Goal: Information Seeking & Learning: Learn about a topic

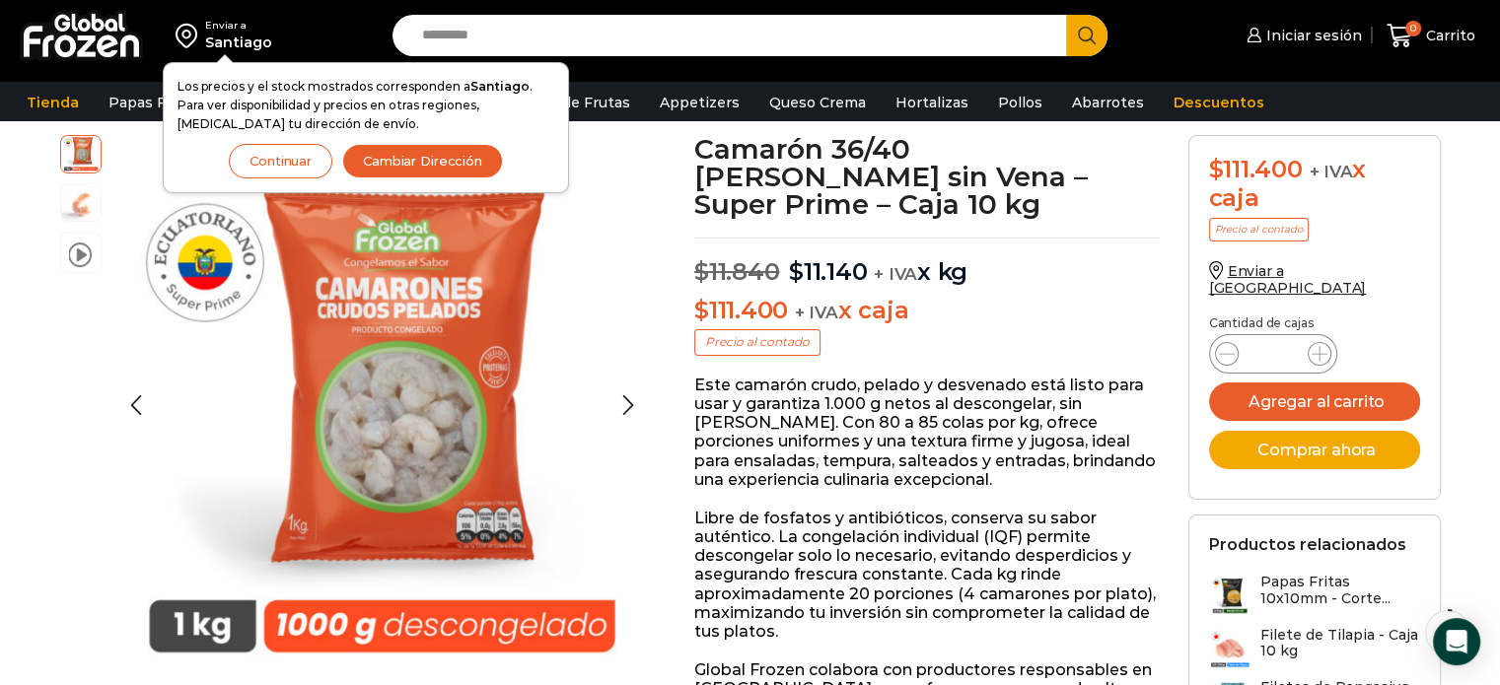
scroll to position [118, 0]
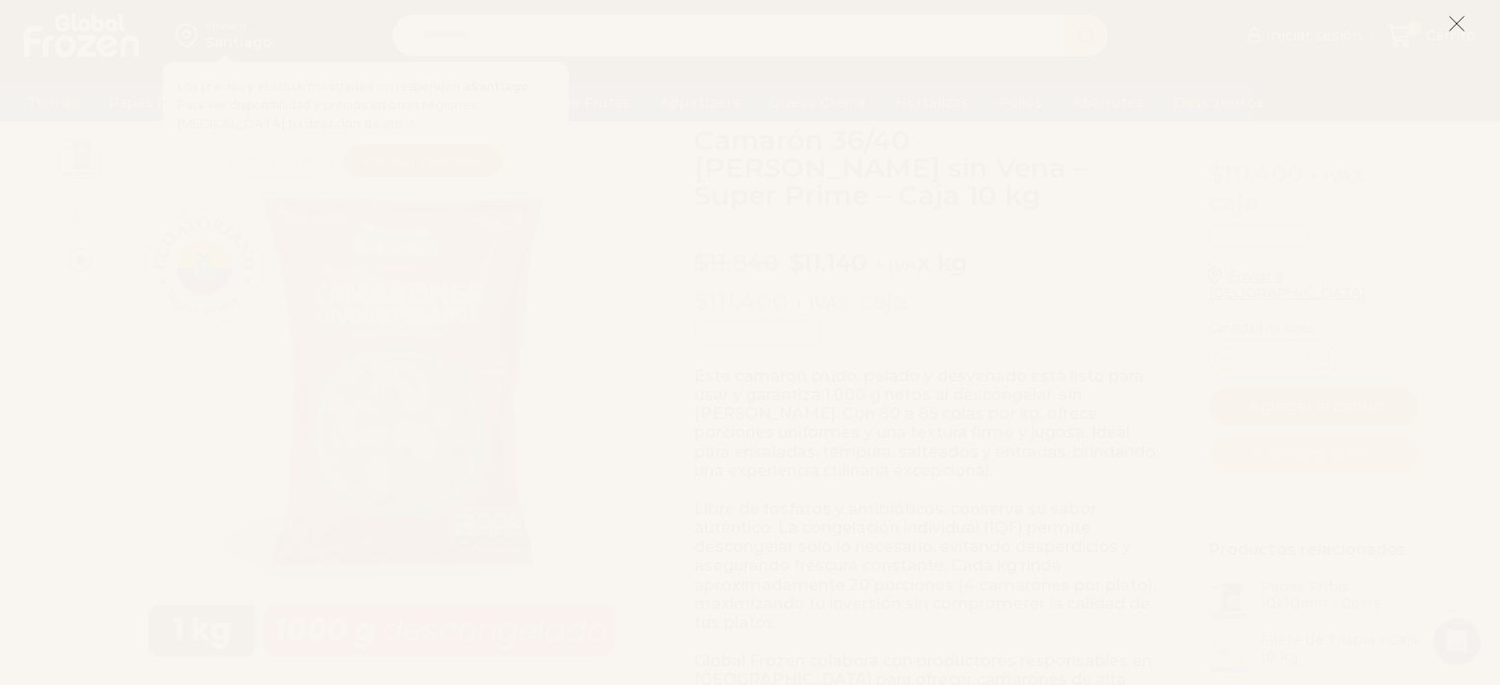
click at [1454, 27] on line at bounding box center [1456, 24] width 14 height 14
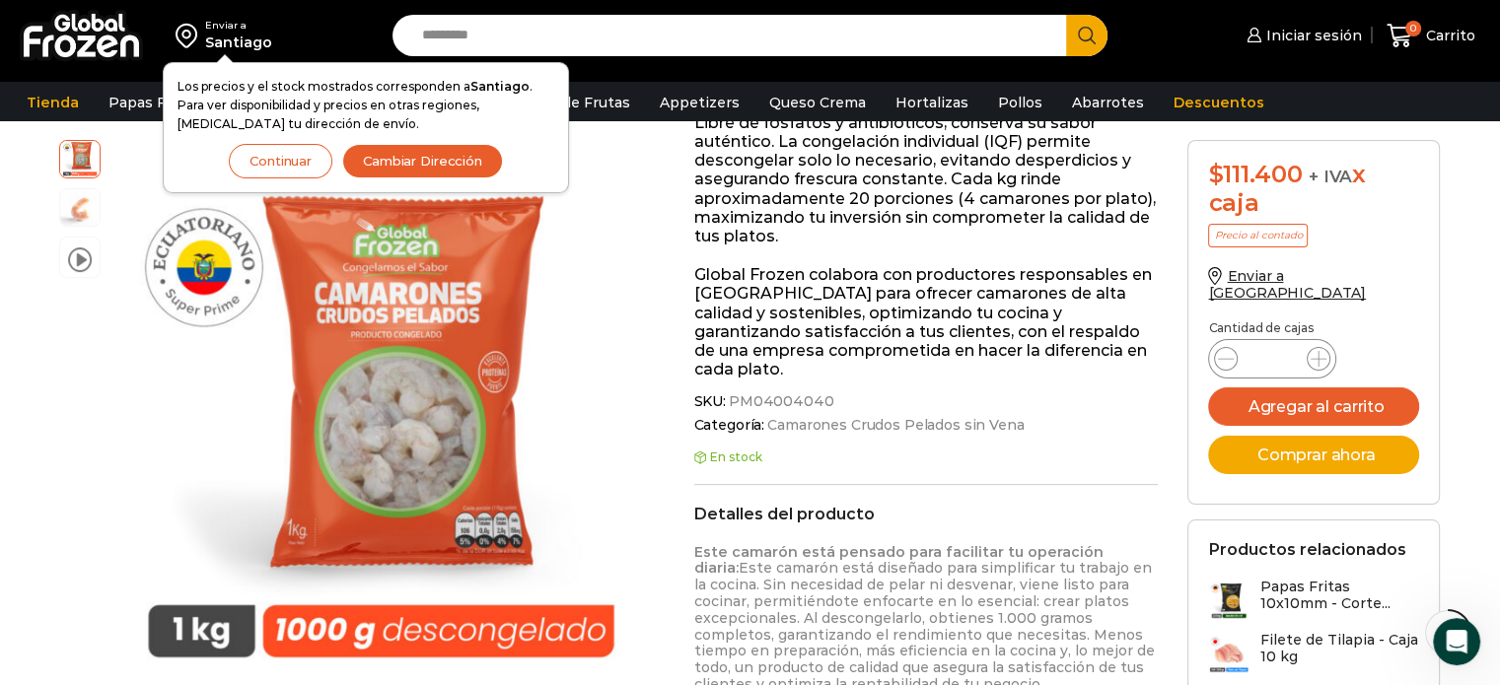
scroll to position [0, 0]
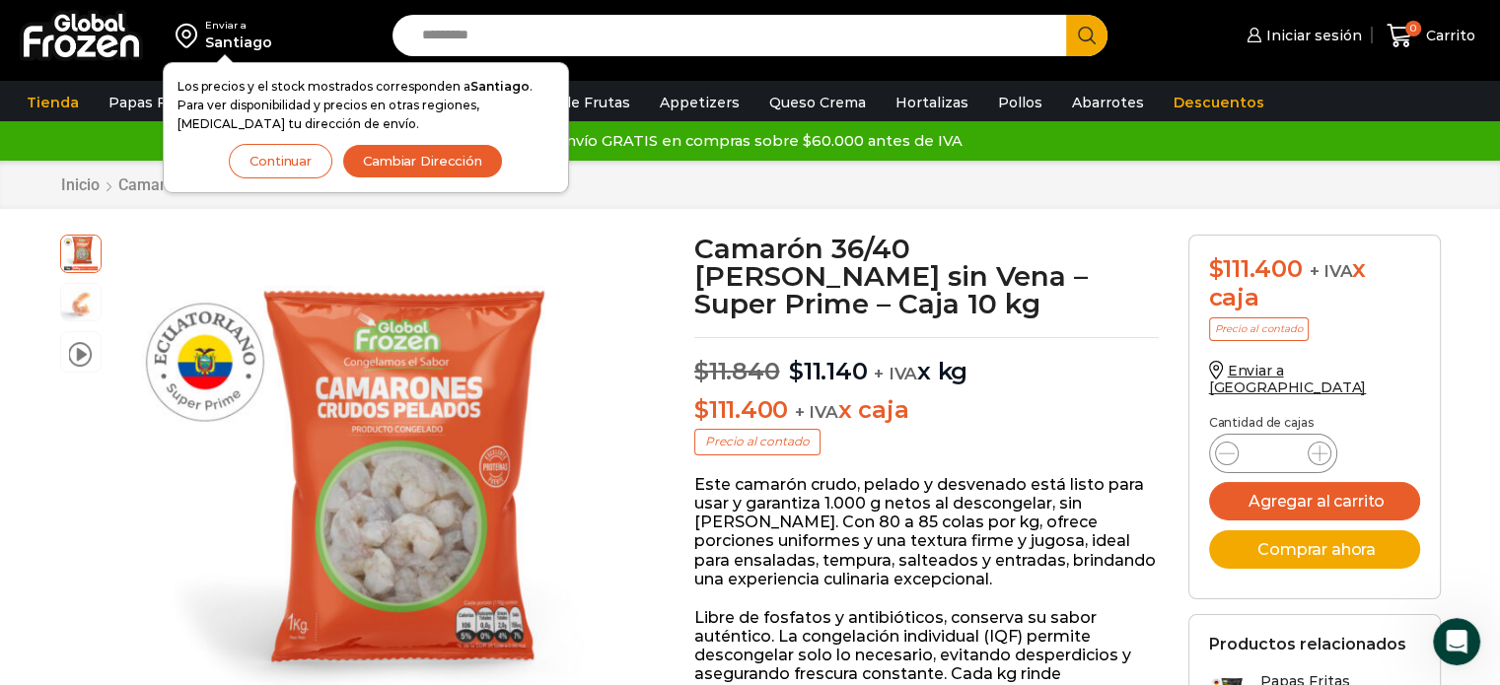
click at [280, 164] on button "Continuar" at bounding box center [281, 161] width 104 height 35
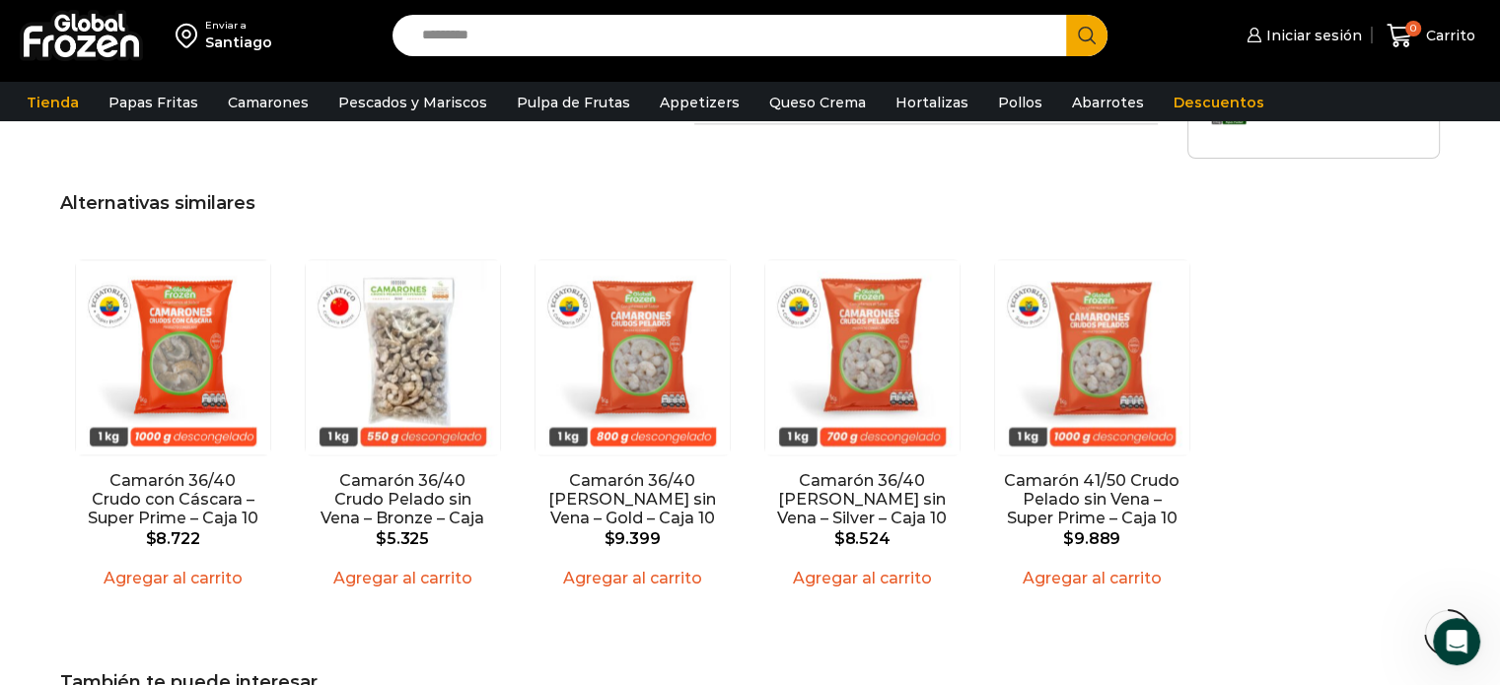
scroll to position [2668, 0]
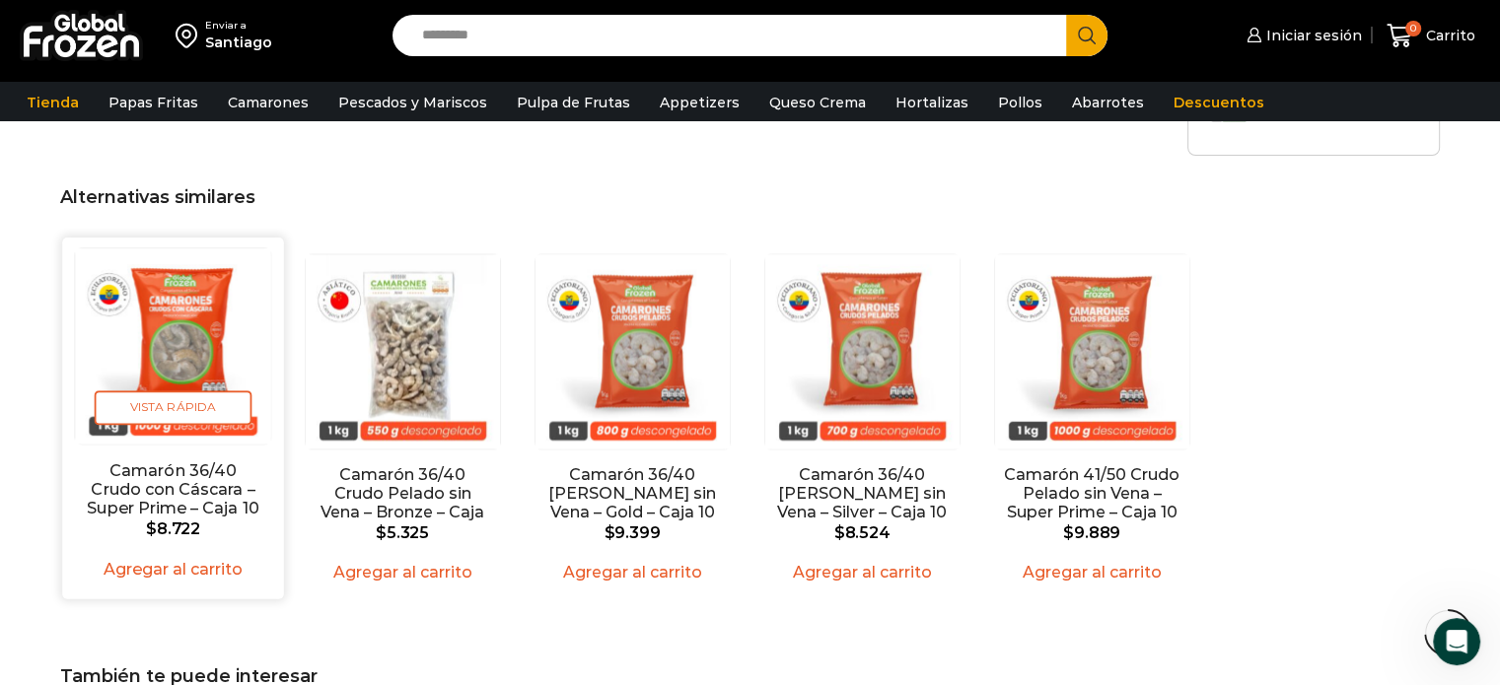
click at [171, 363] on img "1 / 5" at bounding box center [172, 345] width 195 height 195
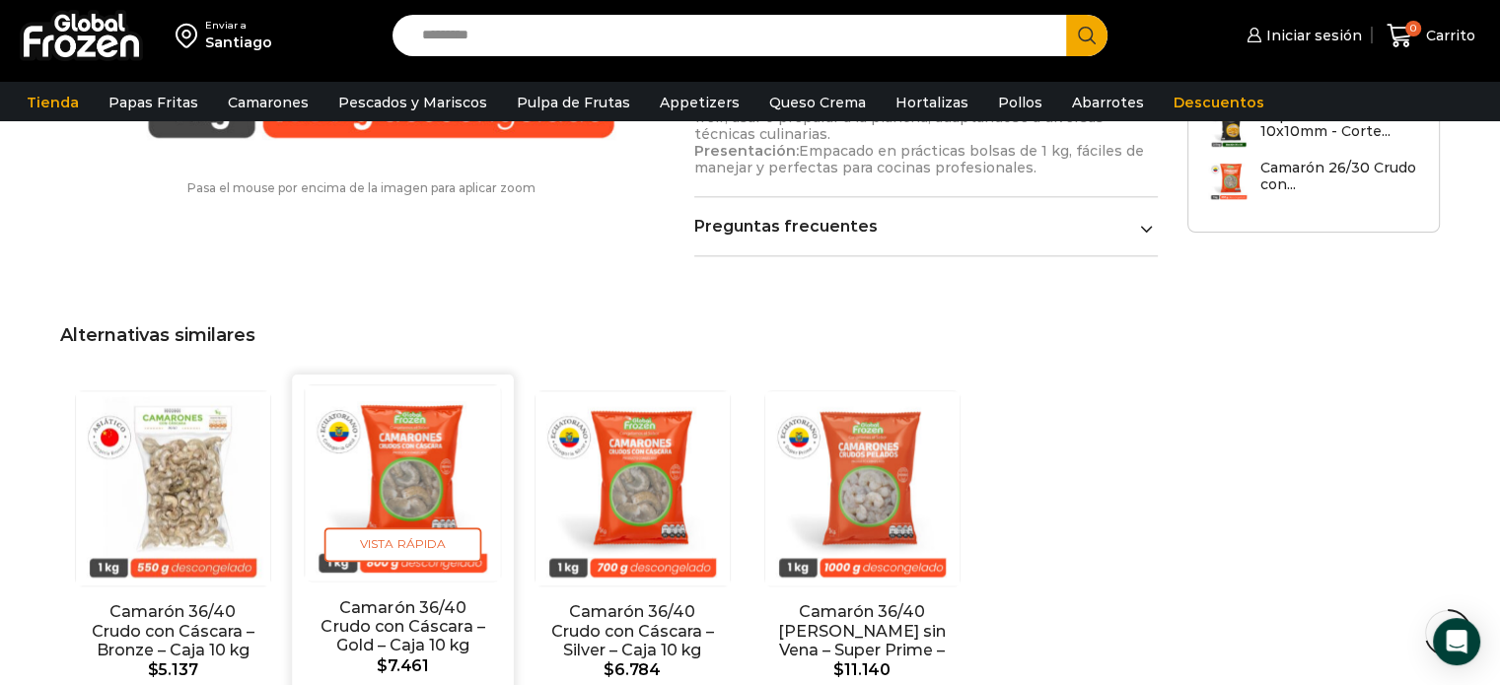
scroll to position [2473, 0]
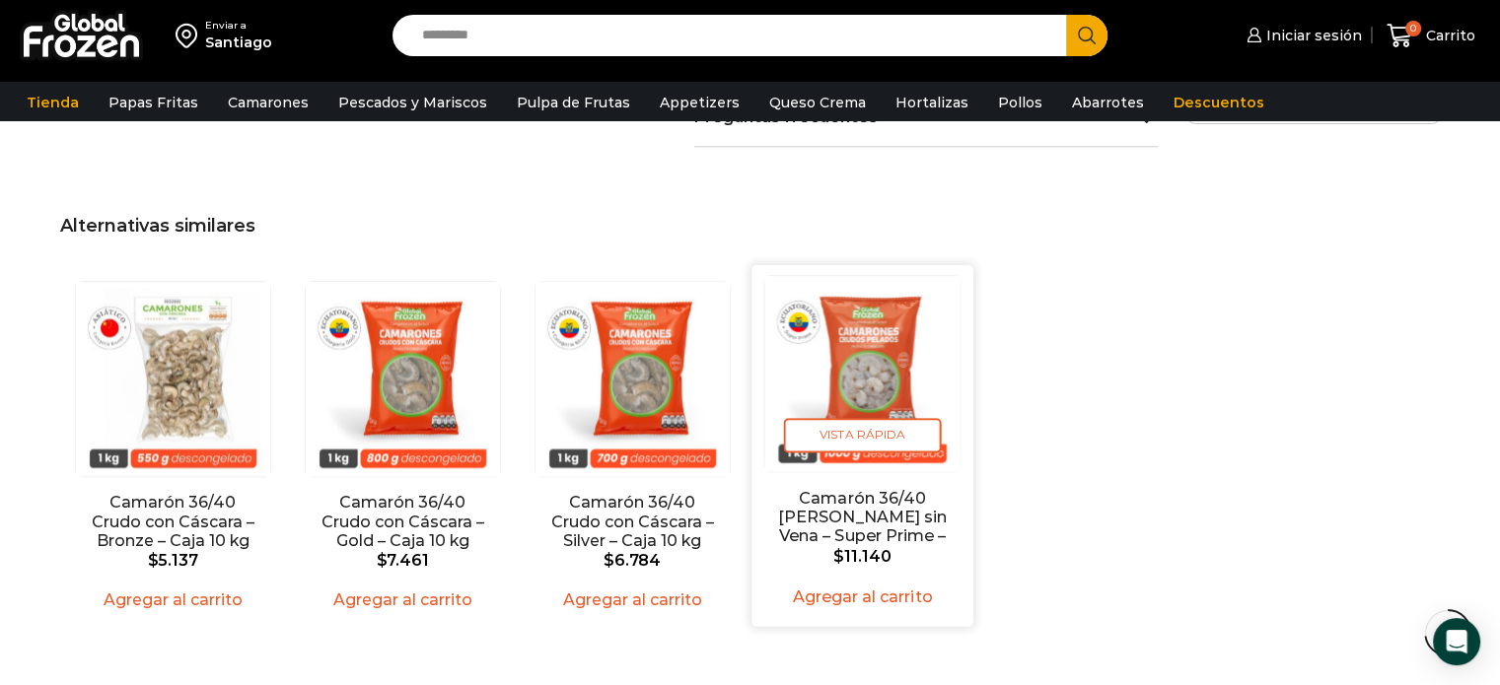
click at [852, 322] on img "4 / 4" at bounding box center [861, 373] width 195 height 195
click at [924, 334] on img "4 / 4" at bounding box center [861, 373] width 195 height 195
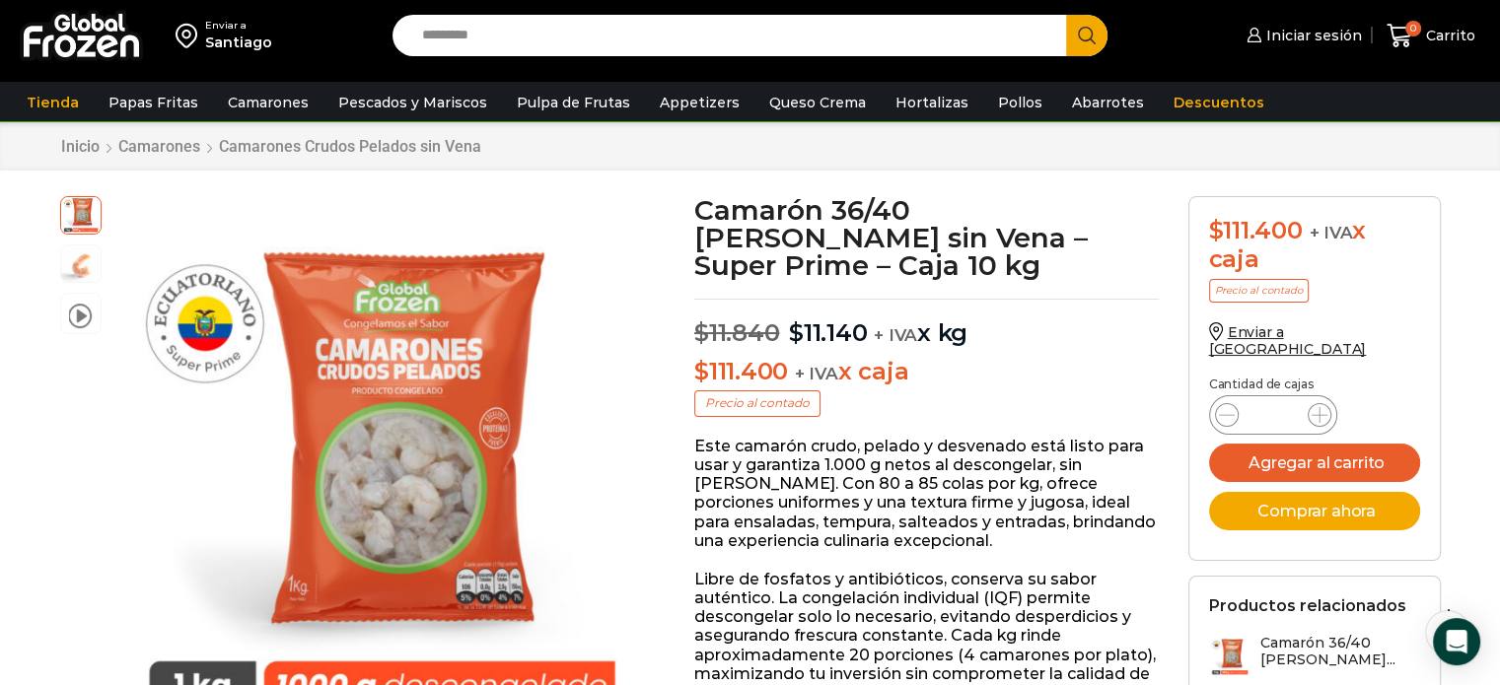
scroll to position [47, 0]
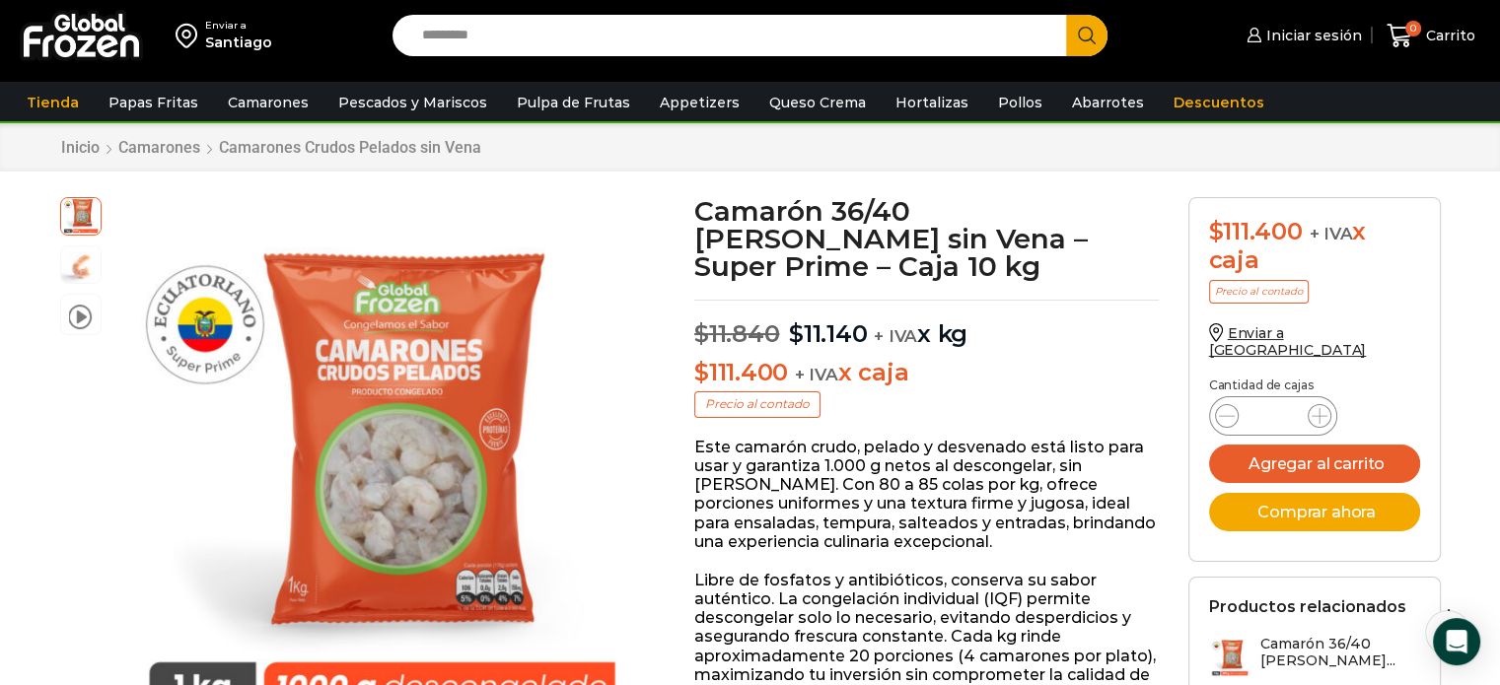
click at [1090, 275] on h1 "Camarón 36/40 [PERSON_NAME] sin Vena – Super Prime – Caja 10 kg" at bounding box center [926, 238] width 464 height 83
